Goal: Task Accomplishment & Management: Manage account settings

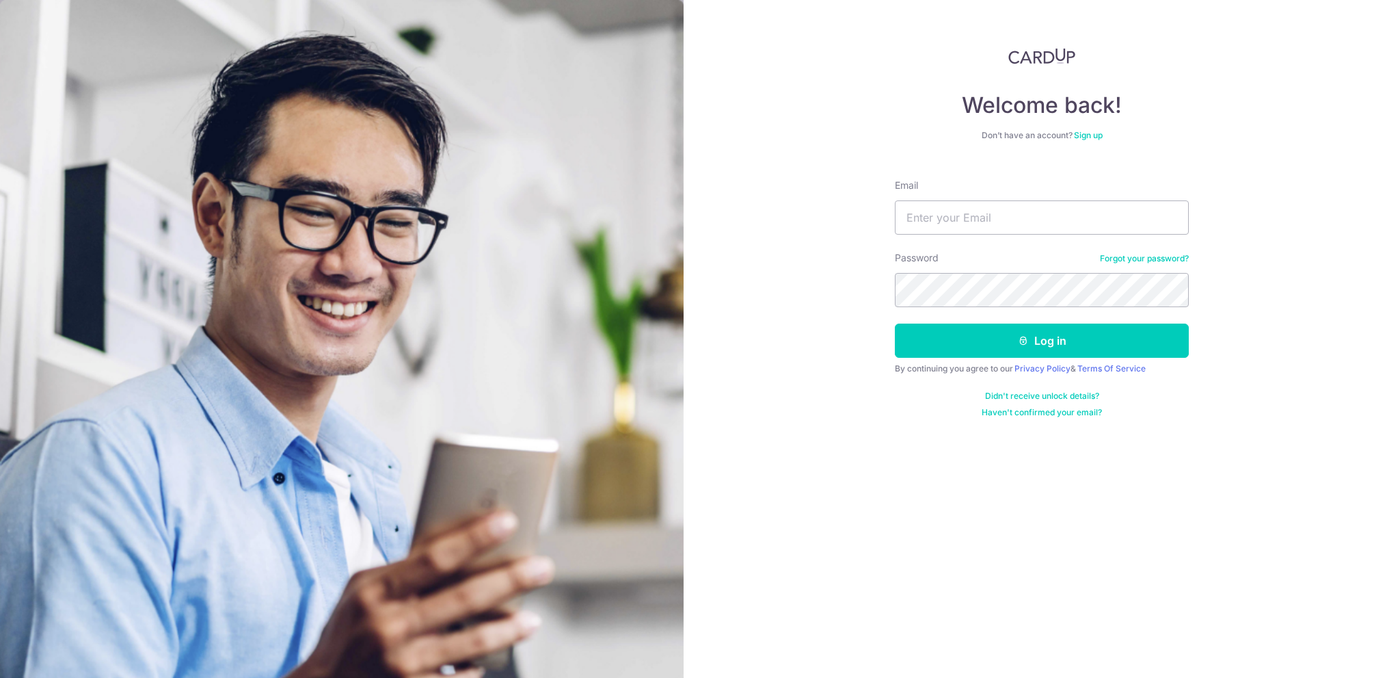
type input "[EMAIL_ADDRESS][DOMAIN_NAME]"
click at [1036, 357] on button "Log in" at bounding box center [1042, 340] width 294 height 34
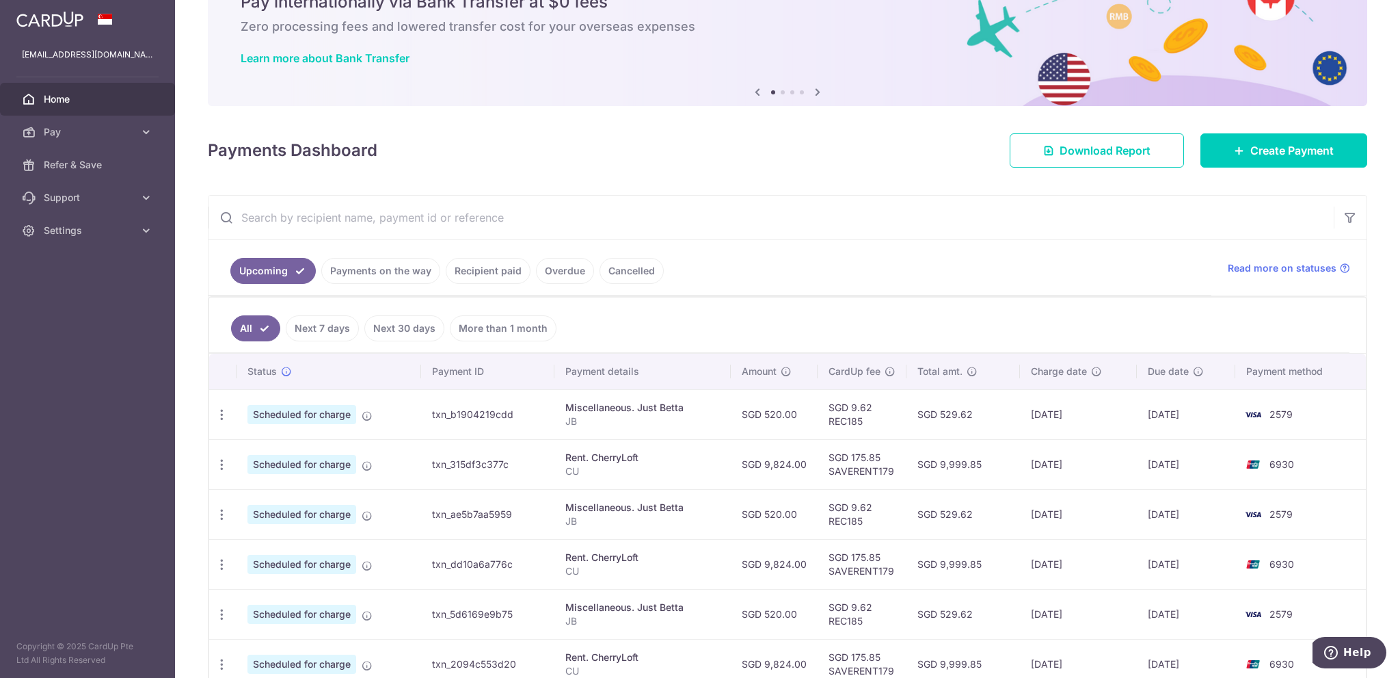
scroll to position [137, 0]
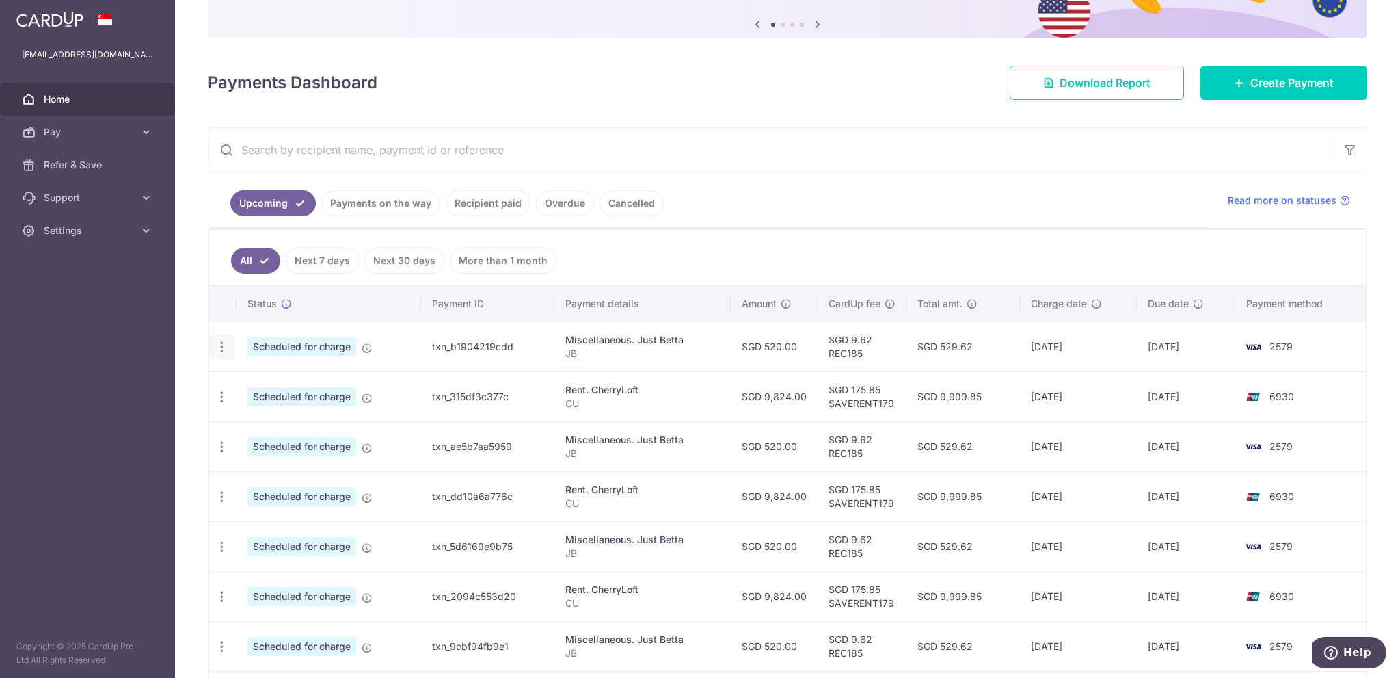
click at [226, 348] on icon "button" at bounding box center [222, 347] width 14 height 14
click at [280, 385] on span "Update payment" at bounding box center [294, 384] width 93 height 16
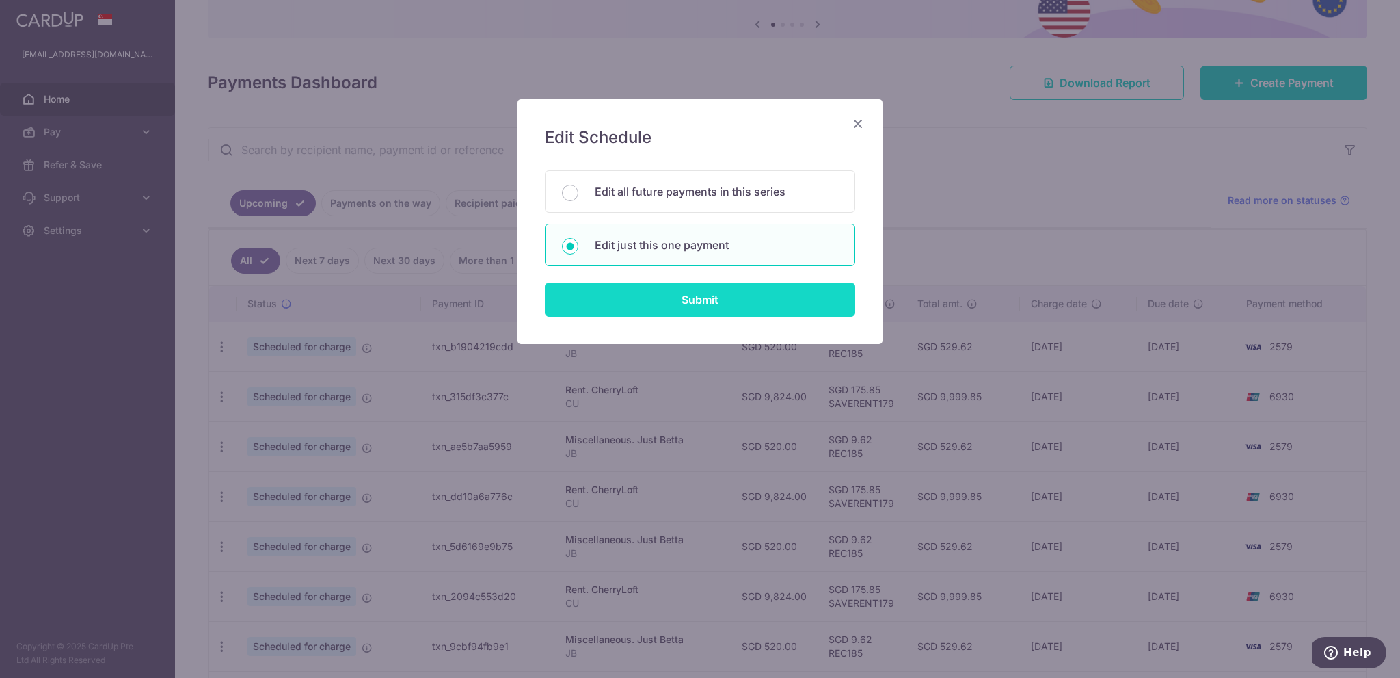
click at [652, 291] on input "Submit" at bounding box center [700, 299] width 310 height 34
radio input "true"
type input "520.00"
type input "[DATE]"
type input "JB"
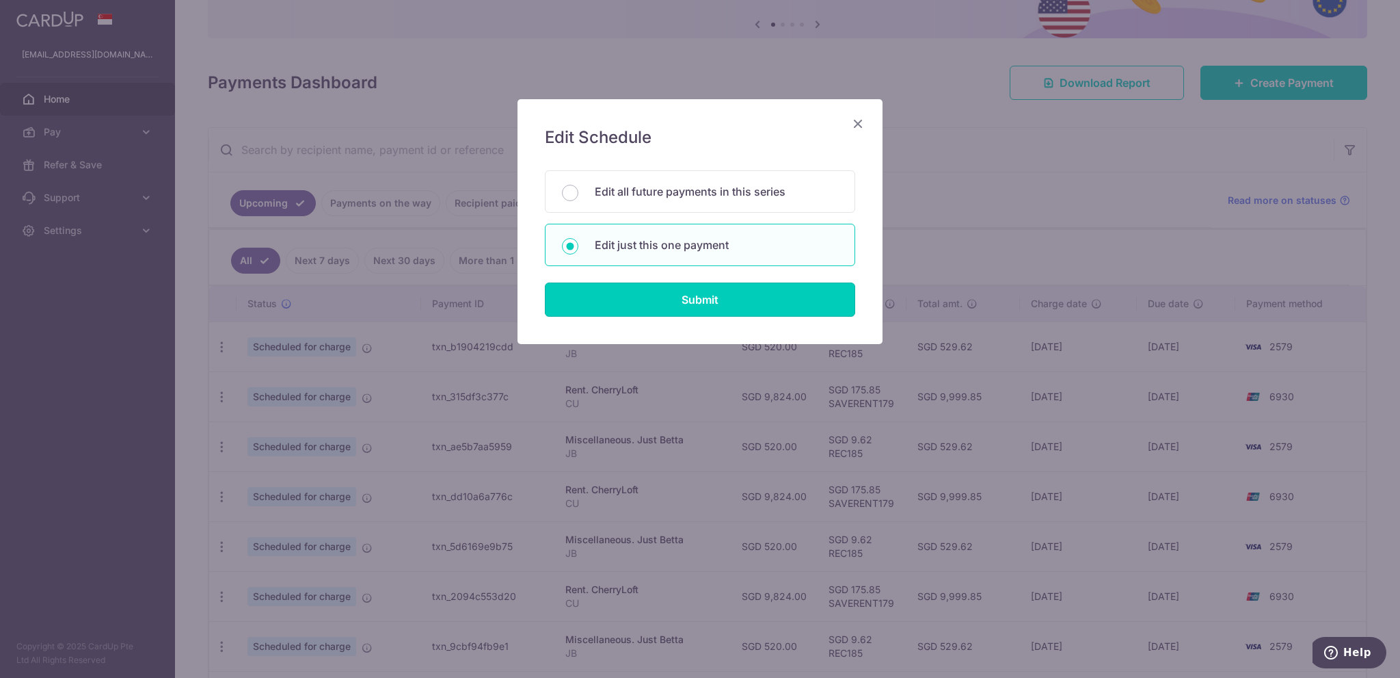
type input "REC185"
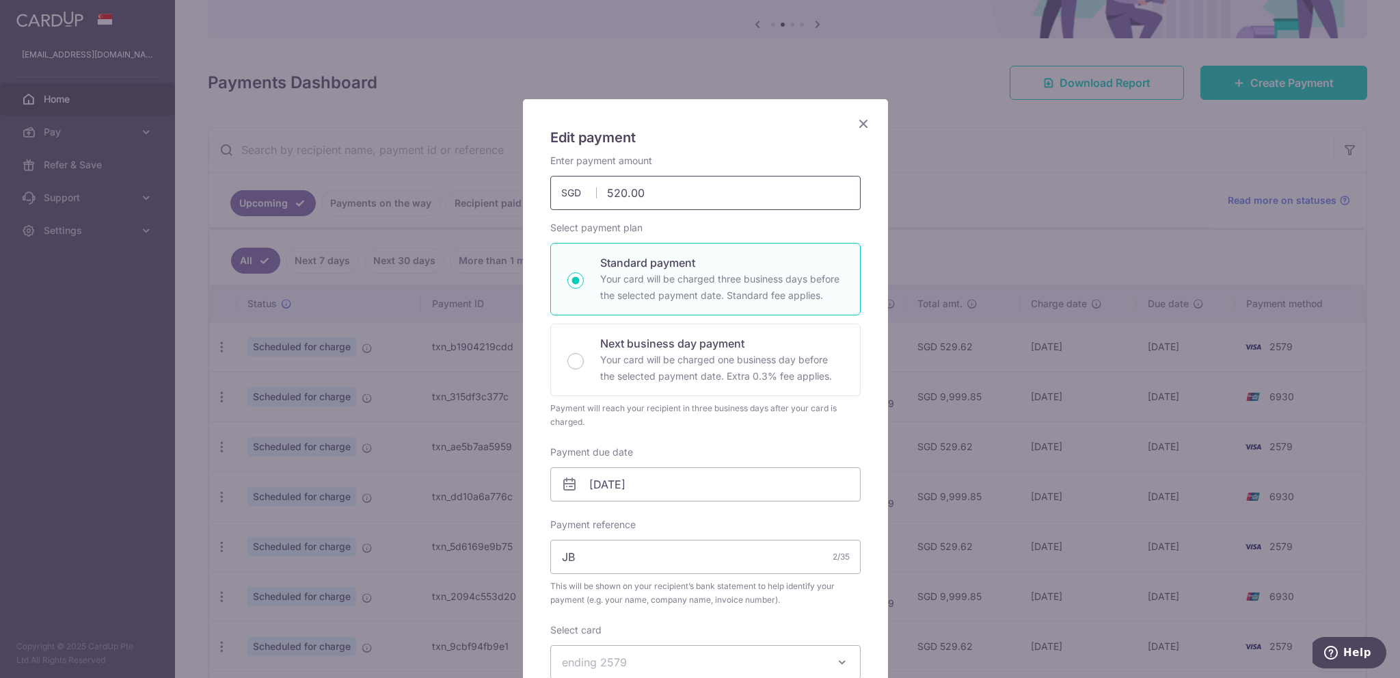
click at [661, 195] on input "520.00" at bounding box center [705, 193] width 310 height 34
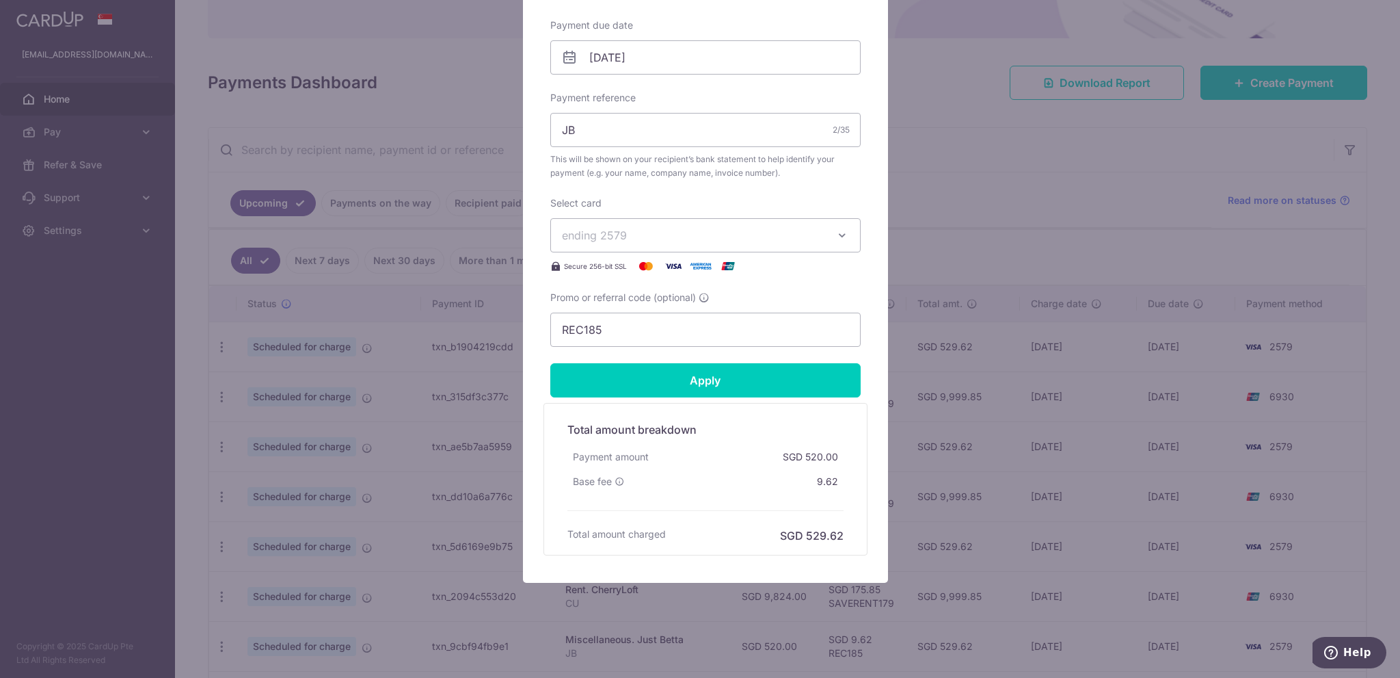
scroll to position [429, 0]
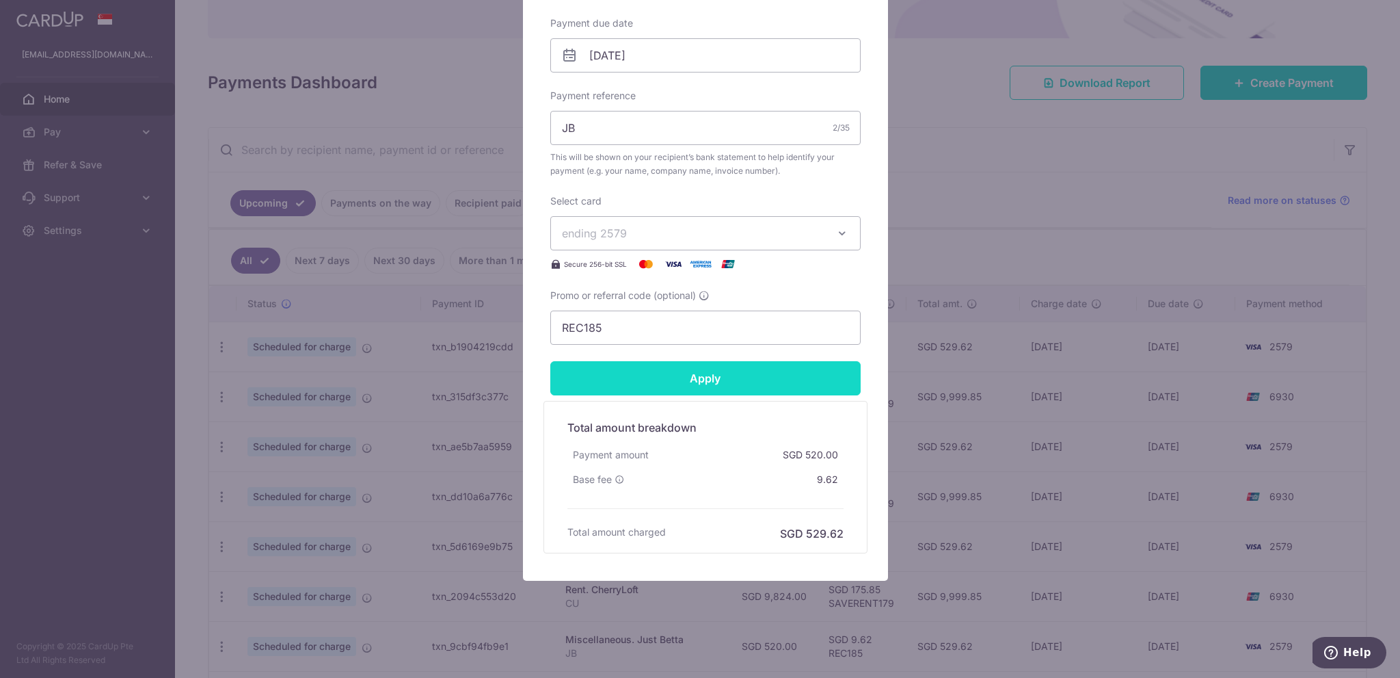
type input "320.00"
click at [710, 378] on input "Apply" at bounding box center [705, 378] width 310 height 34
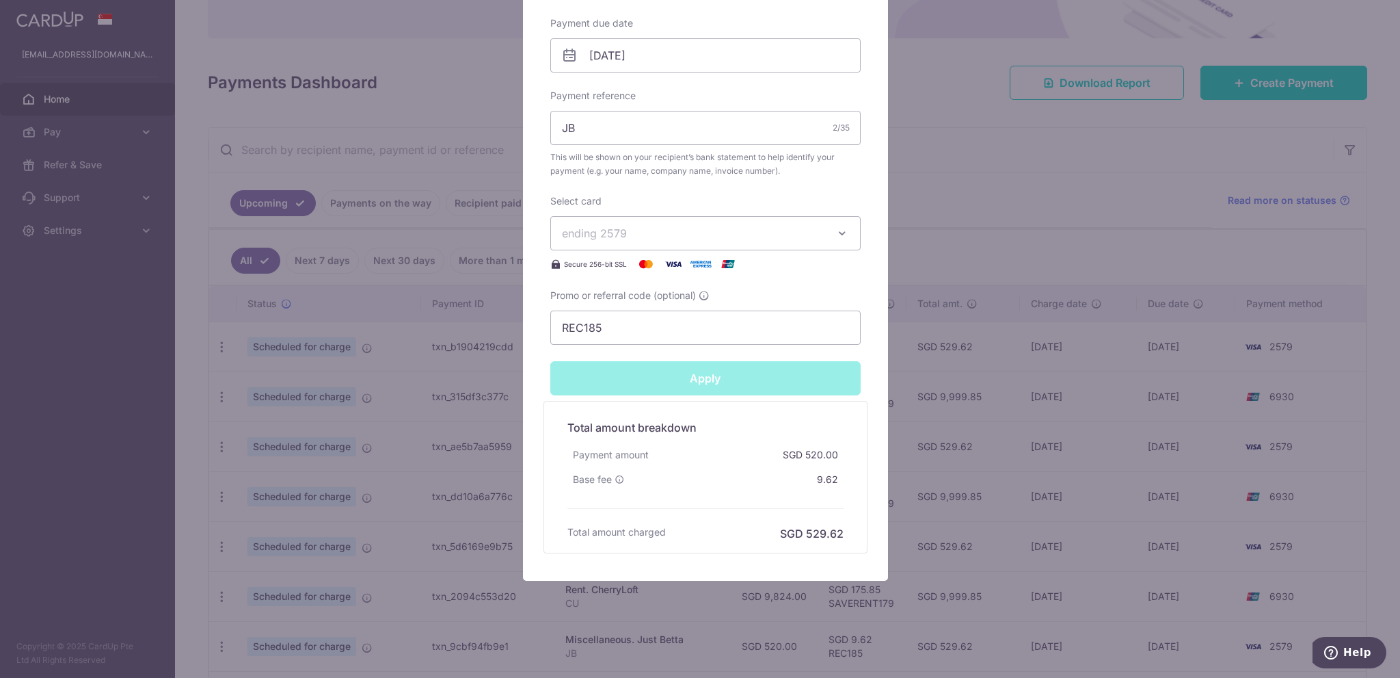
type input "Successfully Applied"
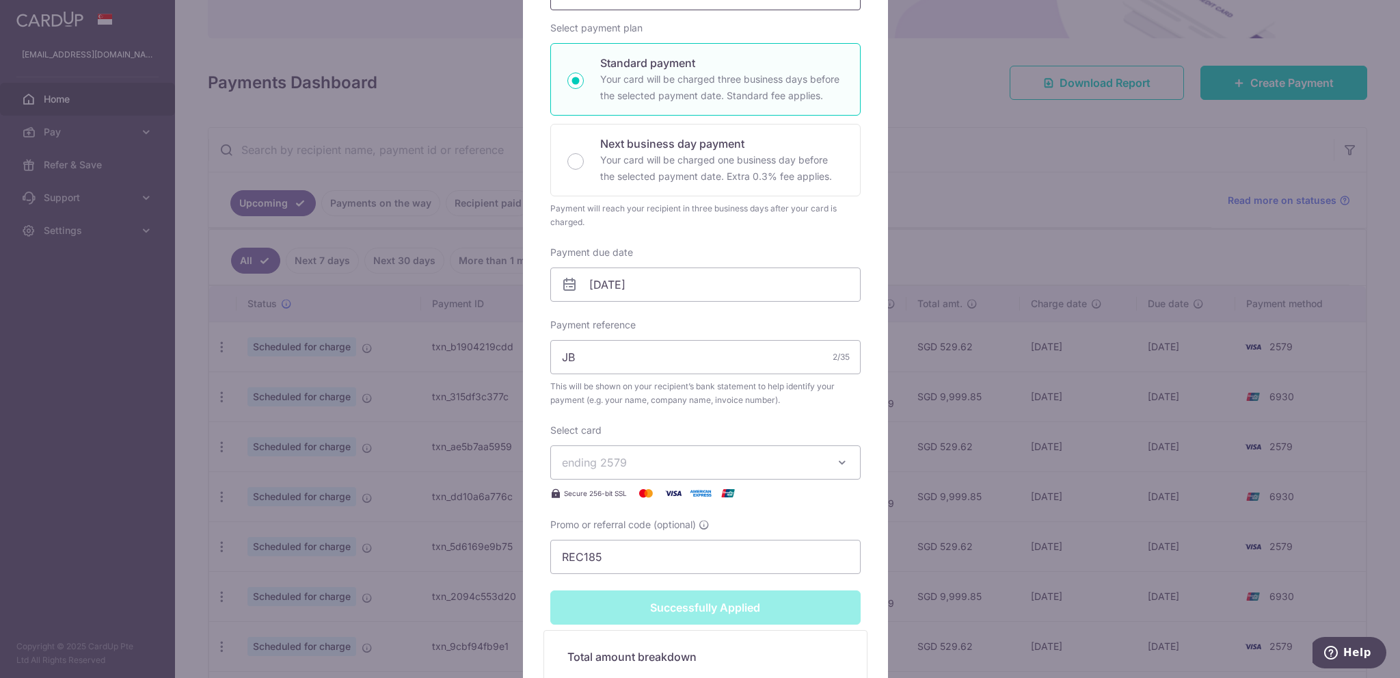
scroll to position [66, 0]
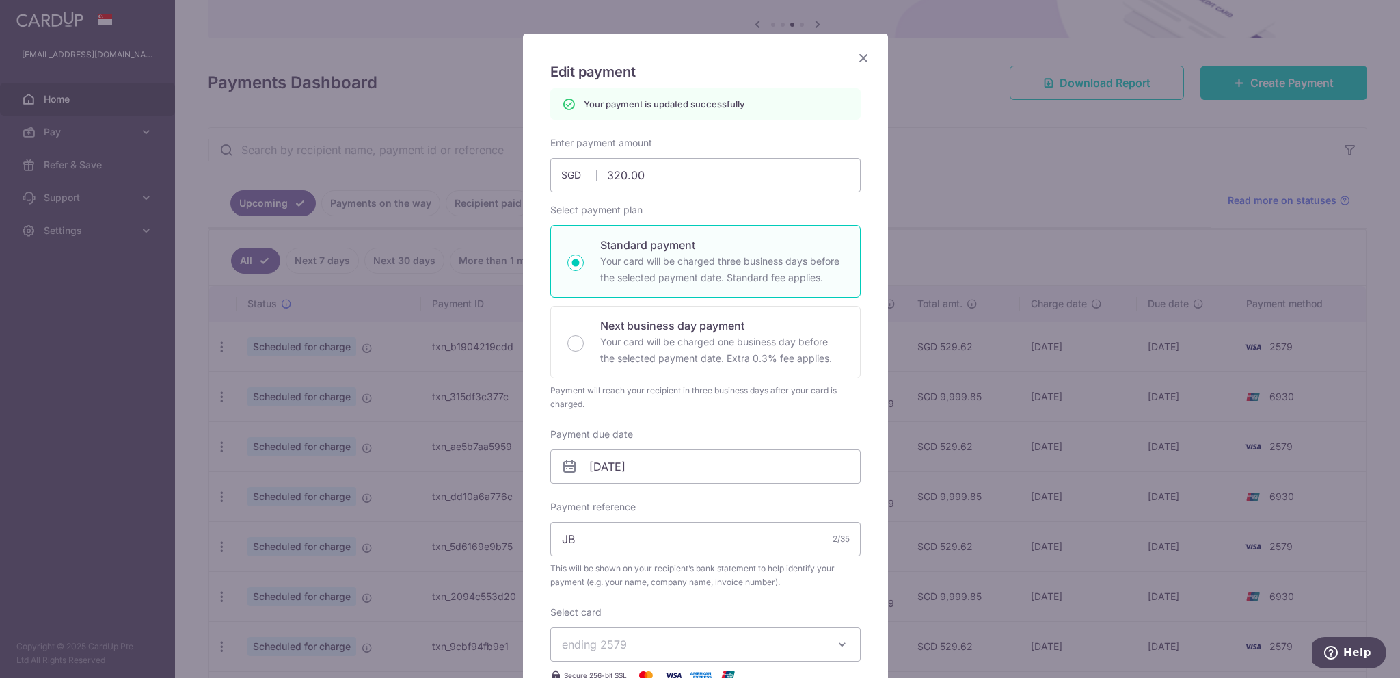
click at [858, 58] on icon "Close" at bounding box center [863, 57] width 16 height 17
